Goal: Find specific fact: Find specific fact

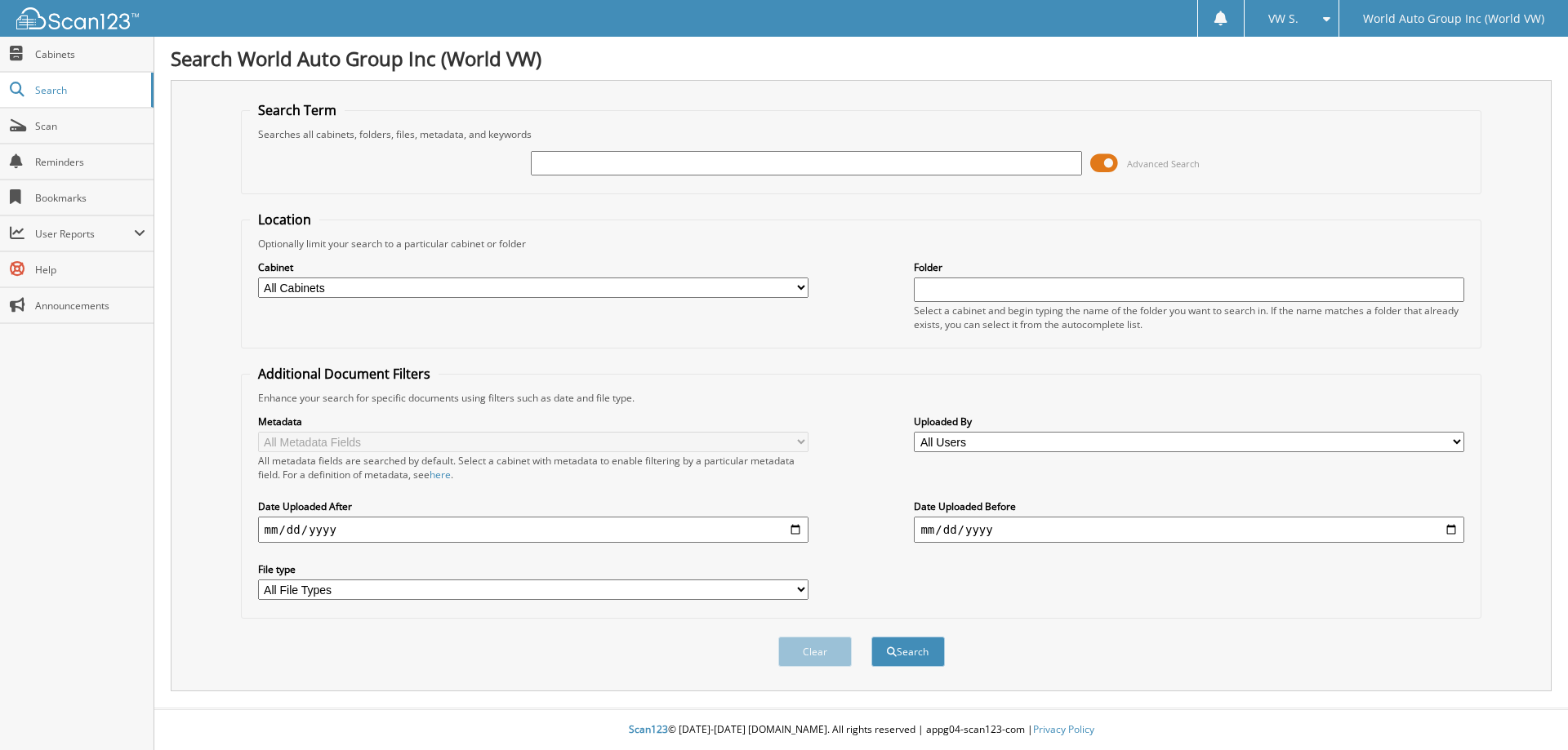
click at [639, 158] on input "text" at bounding box center [806, 163] width 551 height 25
type input "277333"
click at [871, 636] on button "Search" at bounding box center [908, 651] width 74 height 30
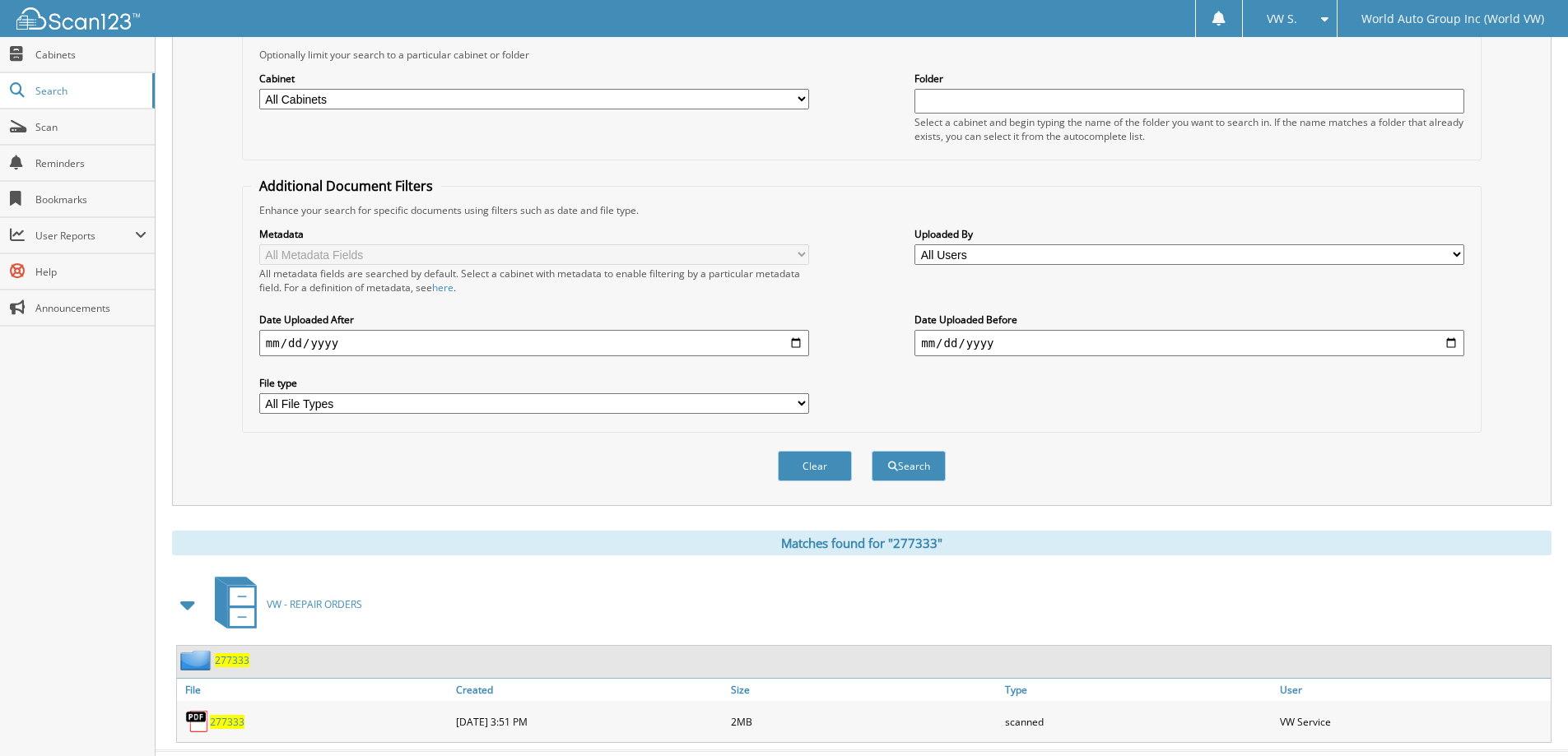
scroll to position [228, 0]
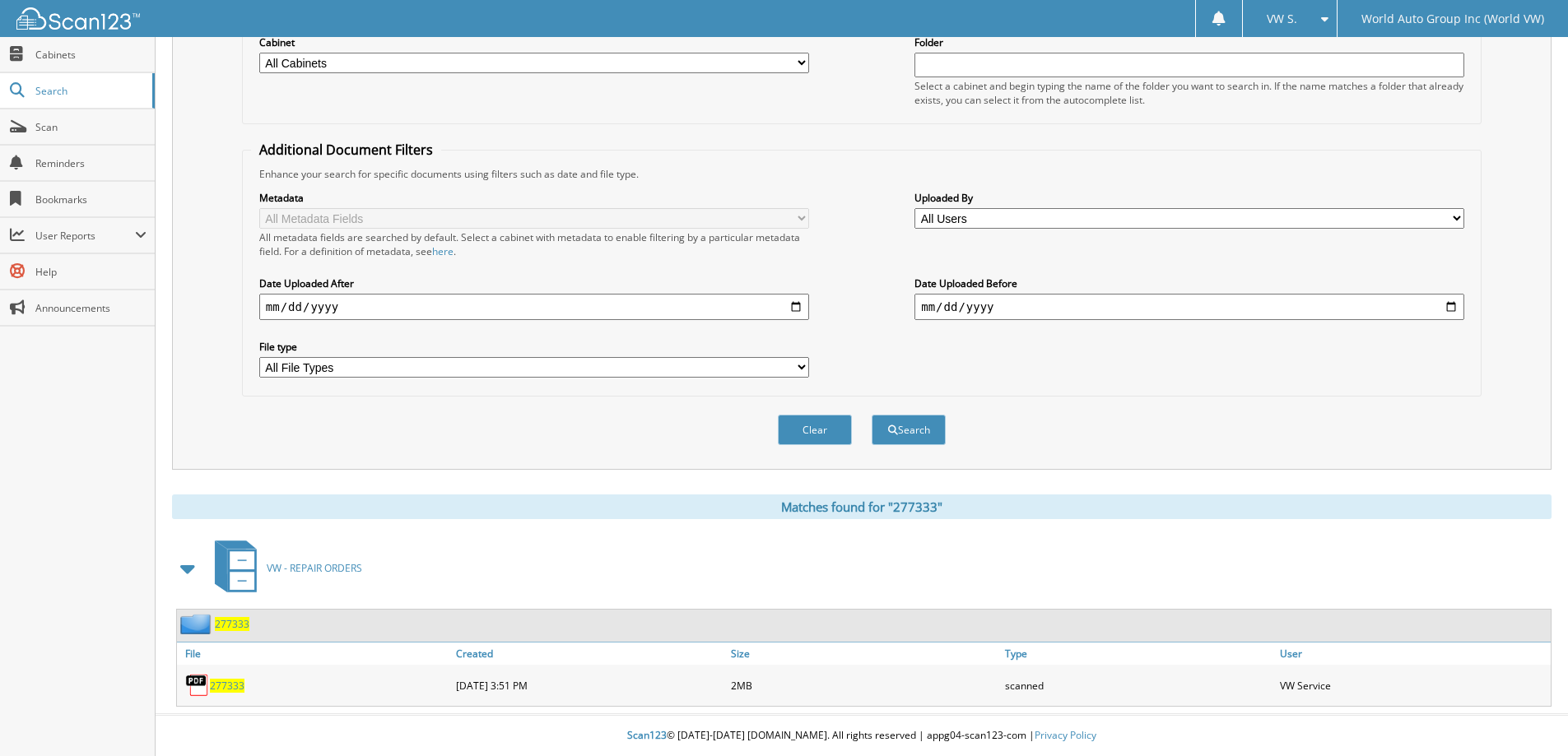
click at [212, 687] on span "277333" at bounding box center [227, 685] width 35 height 14
